Goal: Task Accomplishment & Management: Manage account settings

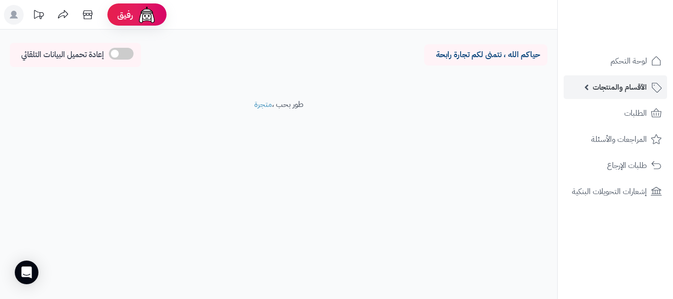
click at [613, 79] on link "الأقسام والمنتجات" at bounding box center [614, 87] width 103 height 24
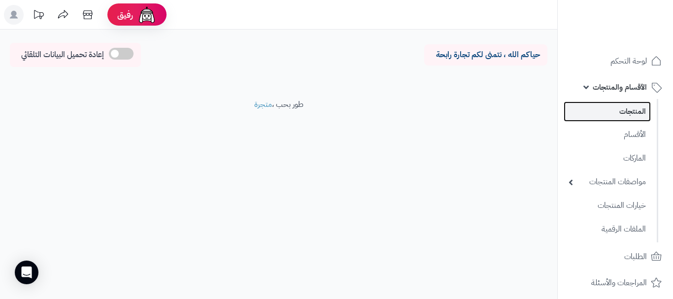
click at [609, 116] on link "المنتجات" at bounding box center [606, 111] width 87 height 20
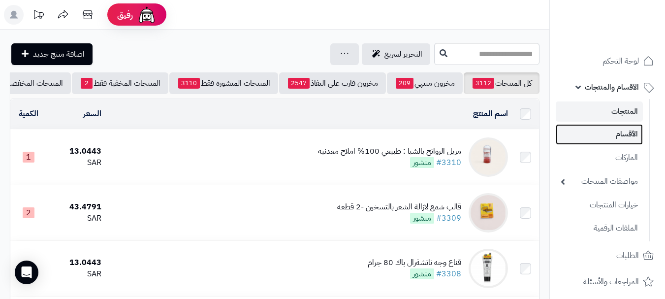
drag, startPoint x: 605, startPoint y: 139, endPoint x: 605, endPoint y: 134, distance: 4.9
click at [605, 139] on link "الأقسام" at bounding box center [599, 134] width 87 height 20
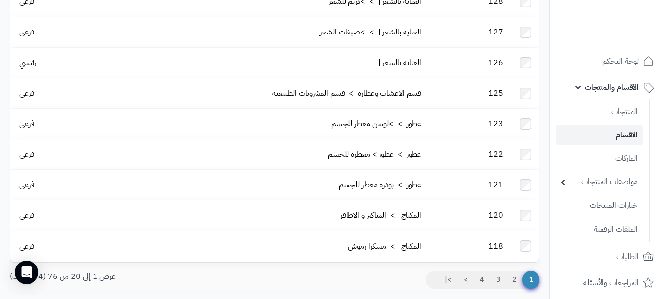
scroll to position [492, 0]
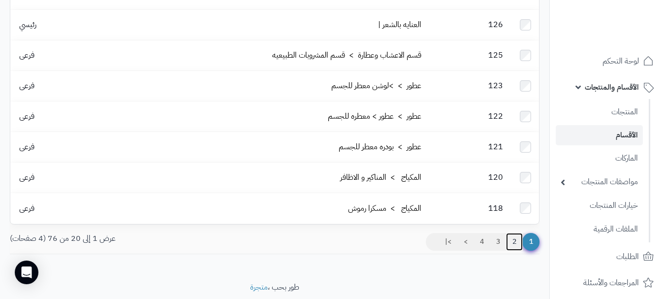
click at [509, 233] on link "2" at bounding box center [514, 242] width 17 height 18
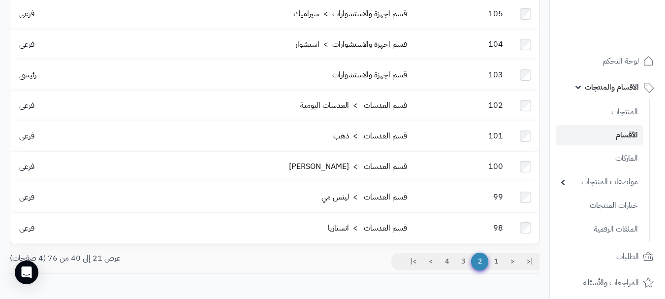
scroll to position [492, 0]
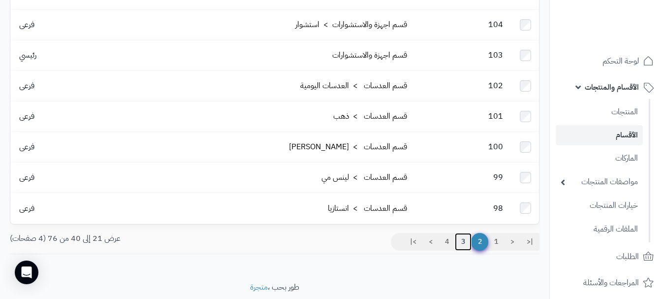
click at [461, 233] on link "3" at bounding box center [463, 242] width 17 height 18
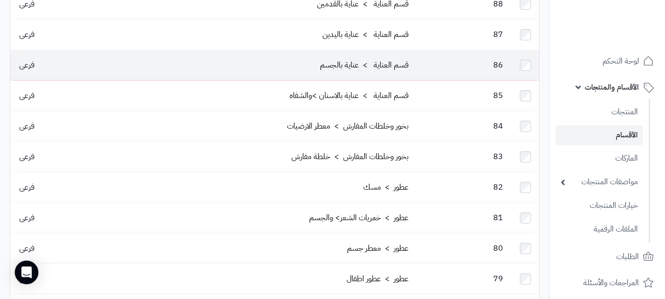
scroll to position [443, 0]
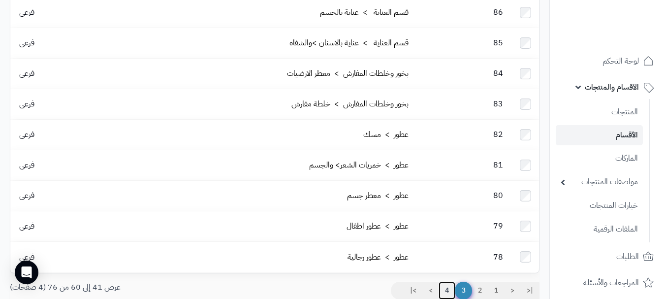
click at [444, 282] on link "4" at bounding box center [447, 291] width 17 height 18
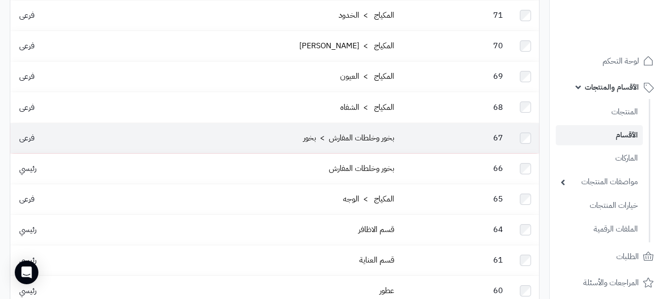
scroll to position [376, 0]
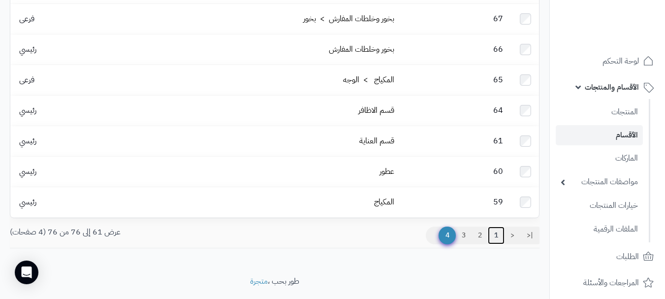
click at [494, 227] on link "1" at bounding box center [496, 236] width 17 height 18
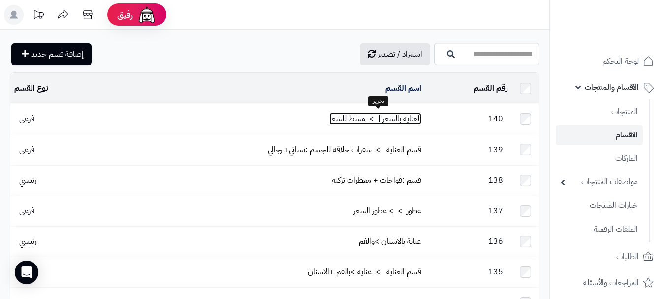
click at [336, 116] on link "العنايه بالشعر | > مشط للشعر" at bounding box center [375, 119] width 92 height 12
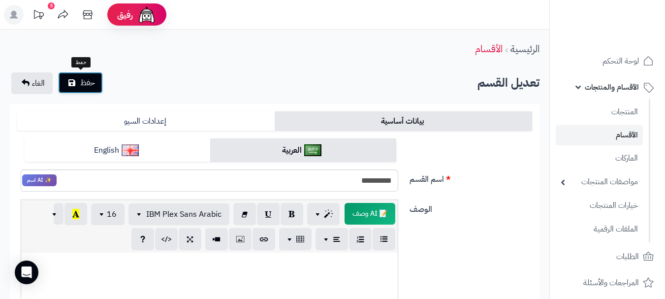
click at [83, 86] on span "حفظ" at bounding box center [87, 83] width 15 height 12
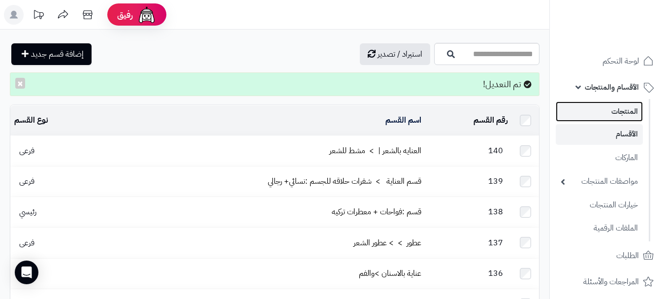
click at [599, 104] on link "المنتجات" at bounding box center [599, 111] width 87 height 20
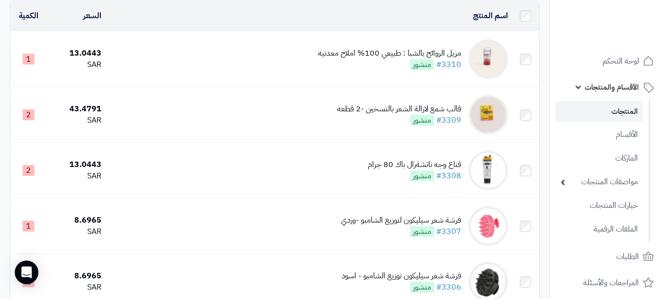
scroll to position [98, 0]
